Goal: Navigation & Orientation: Find specific page/section

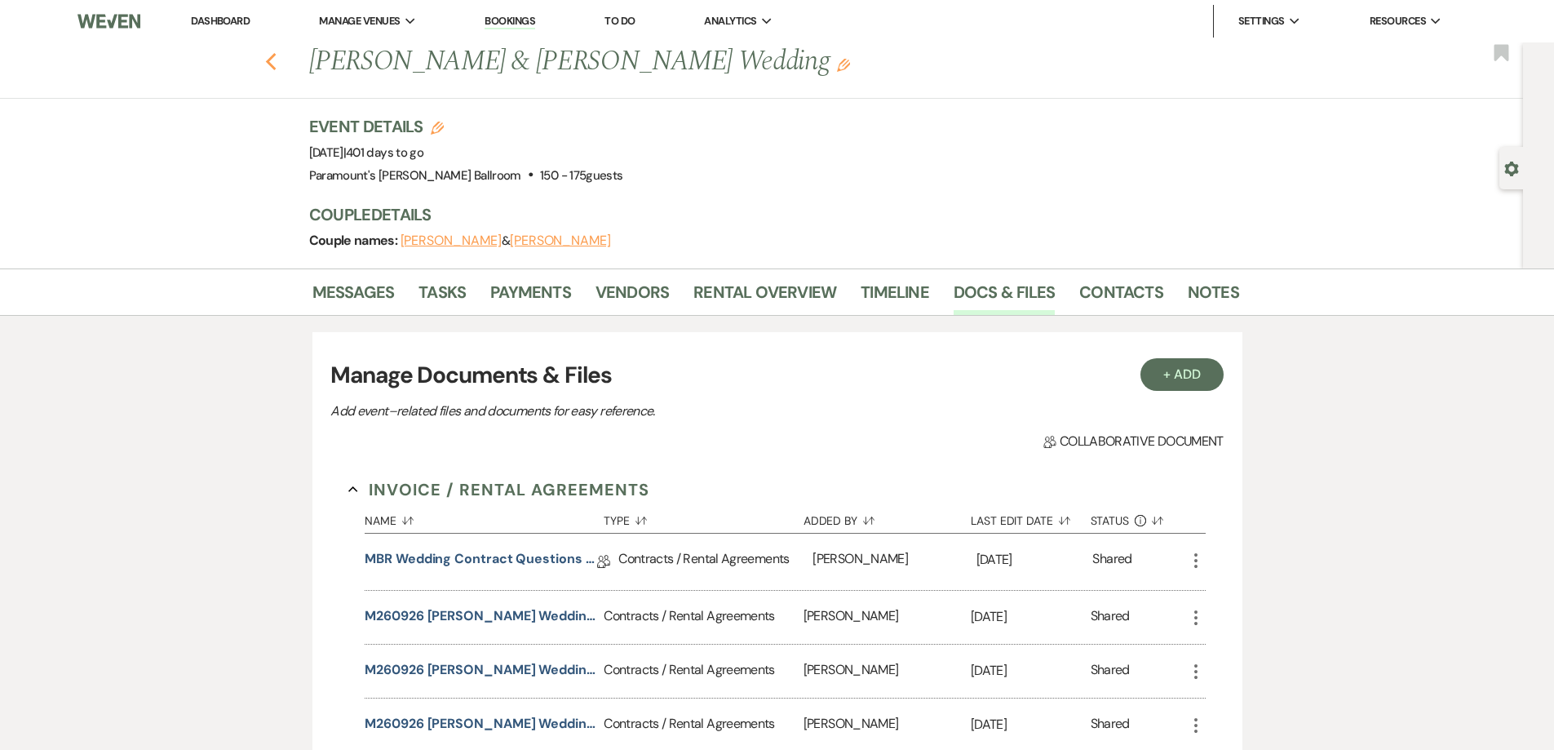
click at [274, 56] on icon "Previous" at bounding box center [271, 62] width 12 height 20
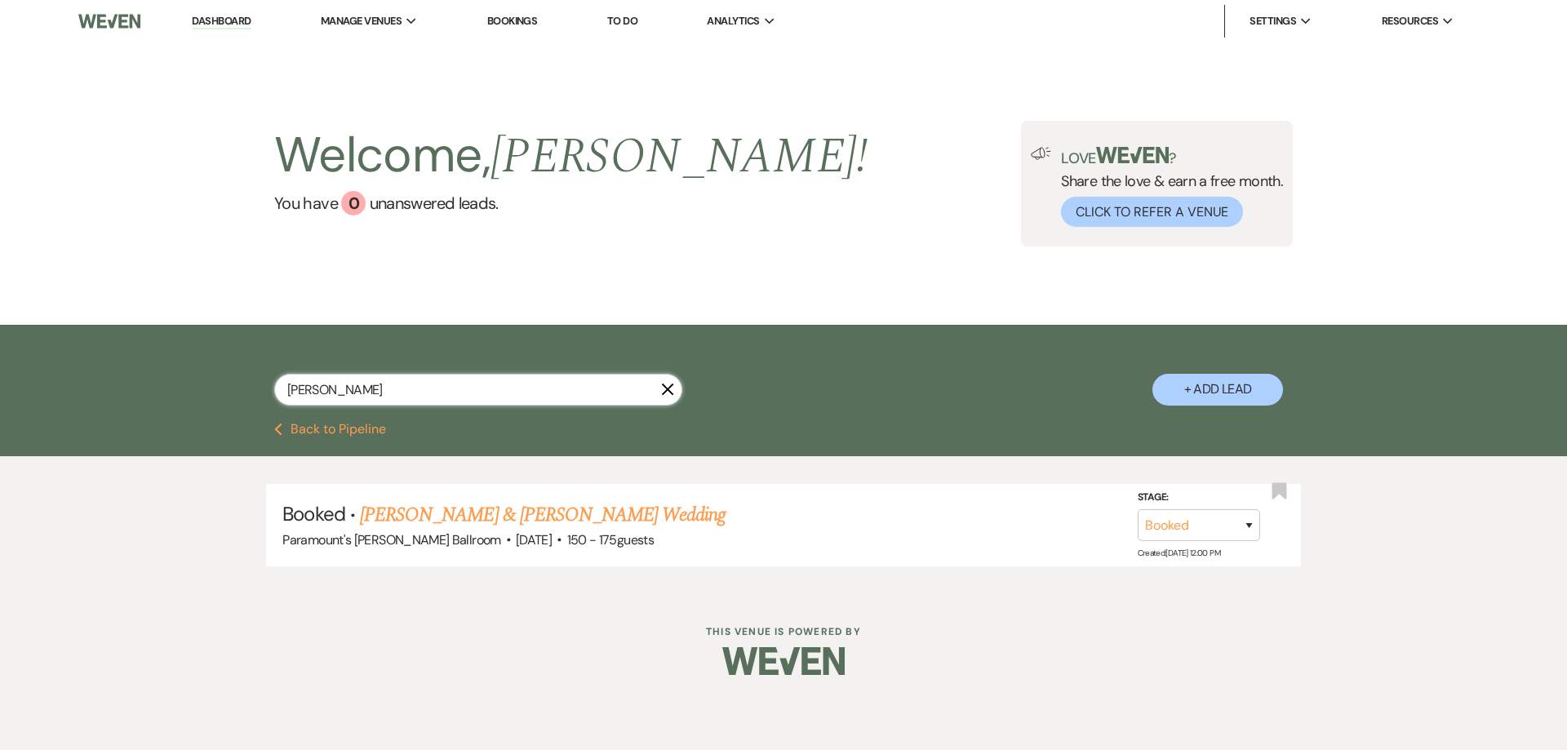
drag, startPoint x: 449, startPoint y: 396, endPoint x: 219, endPoint y: 412, distance: 230.7
click at [219, 412] on div "[PERSON_NAME] X + Add Lead" at bounding box center [783, 376] width 1175 height 86
type input "[PERSON_NAME]"
click at [549, 511] on link "[PERSON_NAME] & [PERSON_NAME] Wedding" at bounding box center [543, 514] width 366 height 29
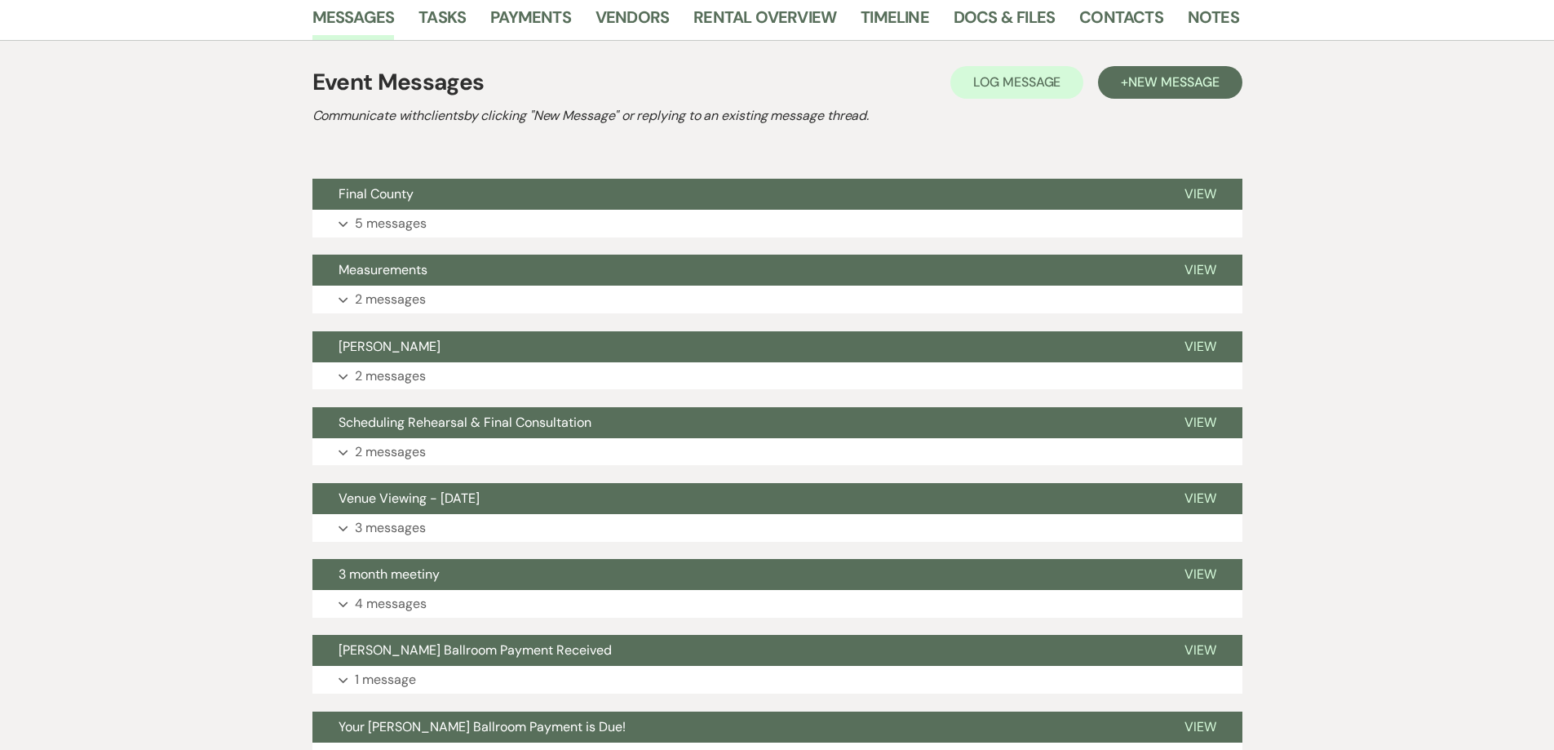
scroll to position [326, 0]
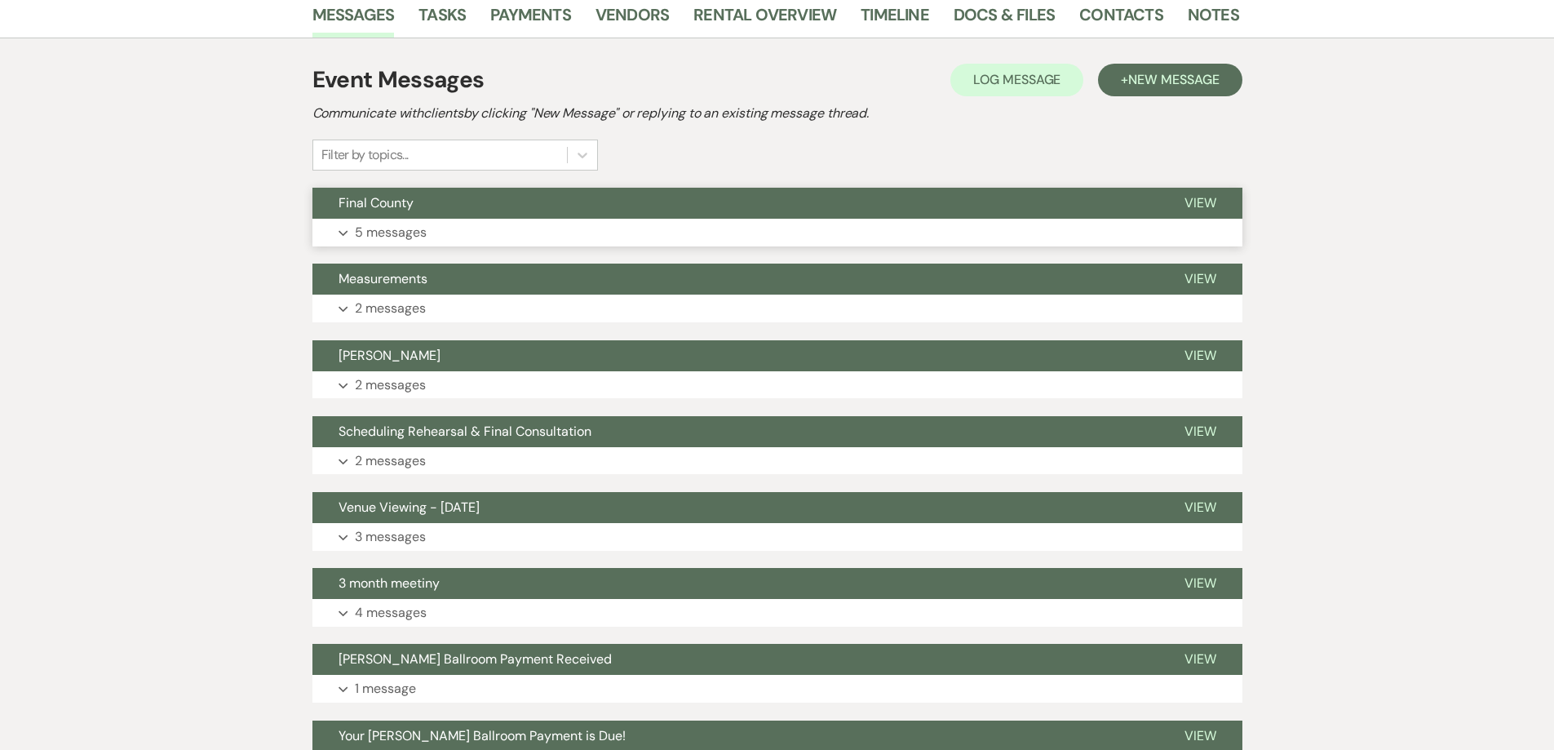
click at [426, 219] on button "Final County" at bounding box center [736, 203] width 846 height 31
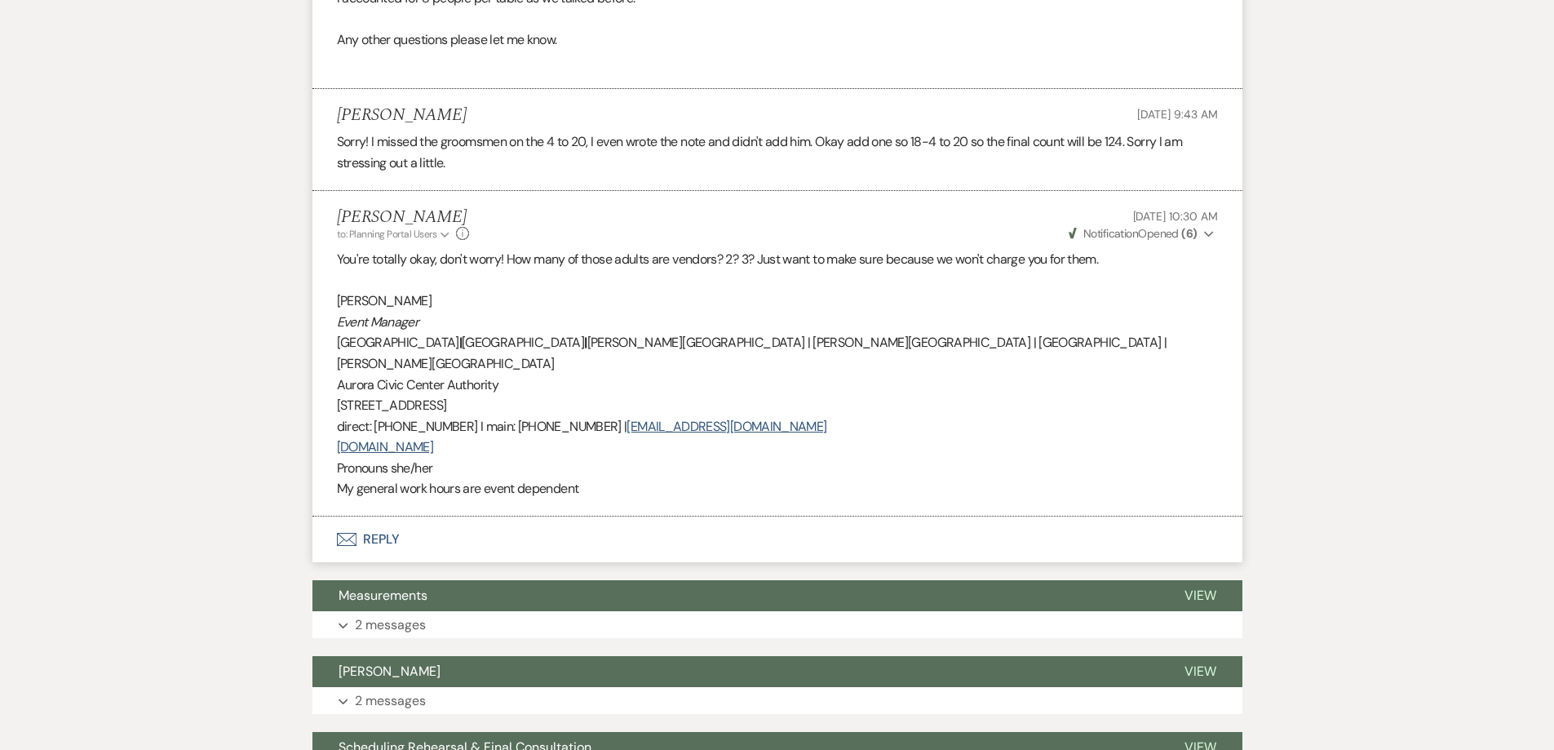
scroll to position [1551, 0]
